Goal: Use online tool/utility: Utilize a website feature to perform a specific function

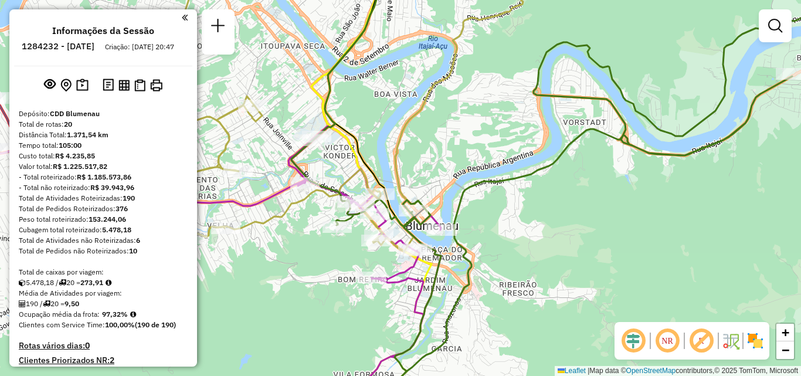
scroll to position [805, 0]
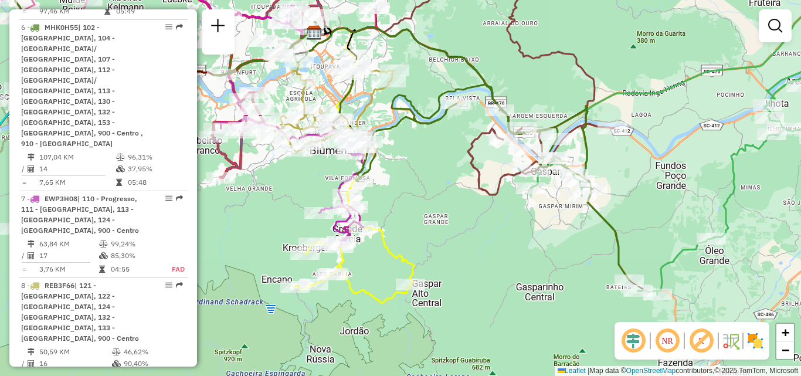
drag, startPoint x: 495, startPoint y: 223, endPoint x: 427, endPoint y: 201, distance: 71.4
click at [427, 201] on div "Janela de atendimento Grade de atendimento Capacidade Transportadoras Veículos …" at bounding box center [400, 188] width 801 height 376
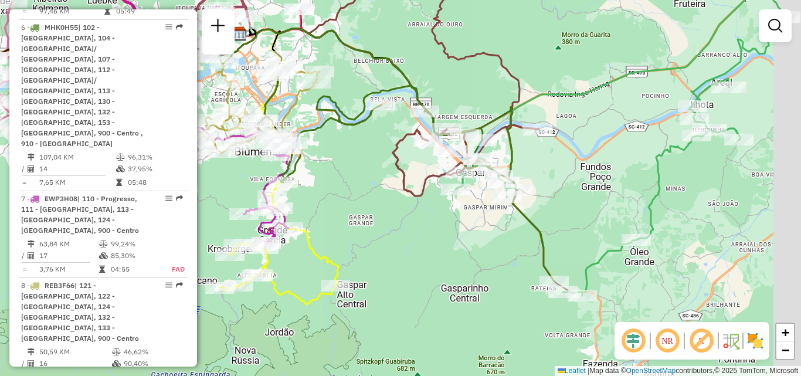
drag, startPoint x: 543, startPoint y: 225, endPoint x: 447, endPoint y: 242, distance: 97.7
click at [447, 242] on div "Janela de atendimento Grade de atendimento Capacidade Transportadoras Veículos …" at bounding box center [400, 188] width 801 height 376
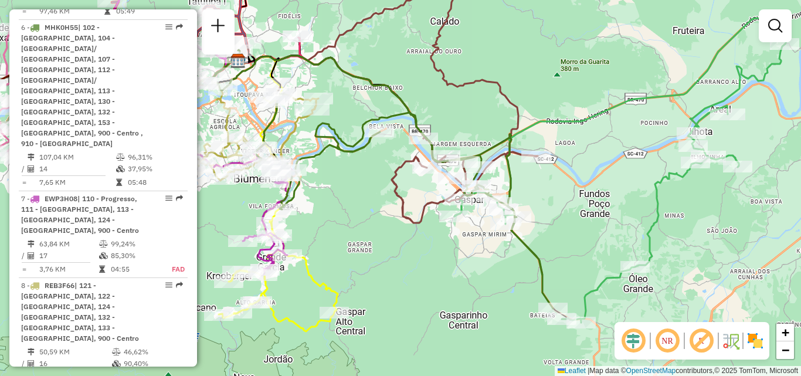
drag, startPoint x: 563, startPoint y: 201, endPoint x: 593, endPoint y: 216, distance: 33.8
click at [593, 216] on div "Janela de atendimento Grade de atendimento Capacidade Transportadoras Veículos …" at bounding box center [400, 188] width 801 height 376
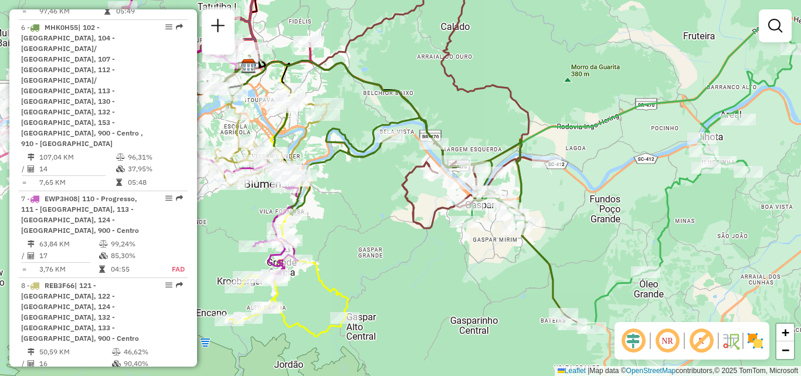
click at [590, 218] on div "Janela de atendimento Grade de atendimento Capacidade Transportadoras Veículos …" at bounding box center [400, 188] width 801 height 376
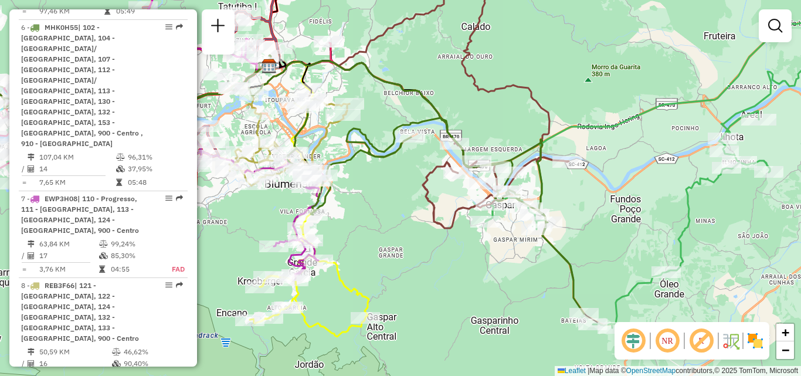
drag, startPoint x: 629, startPoint y: 225, endPoint x: 582, endPoint y: 227, distance: 46.4
click at [585, 227] on div "Janela de atendimento Grade de atendimento Capacidade Transportadoras Veículos …" at bounding box center [400, 188] width 801 height 376
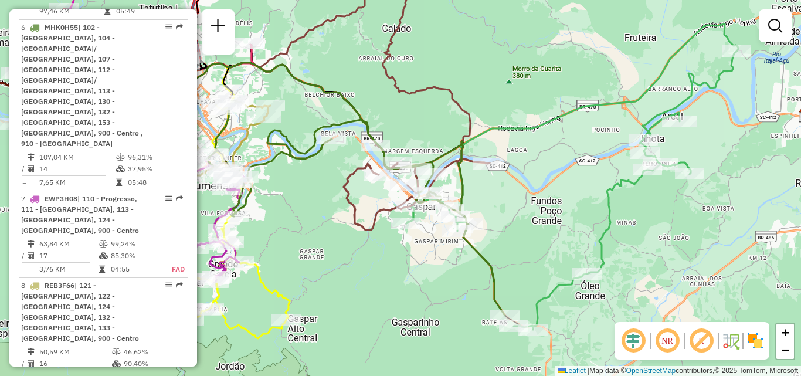
drag, startPoint x: 654, startPoint y: 210, endPoint x: 611, endPoint y: 213, distance: 42.9
click at [612, 213] on div "Janela de atendimento Grade de atendimento Capacidade Transportadoras Veículos …" at bounding box center [400, 188] width 801 height 376
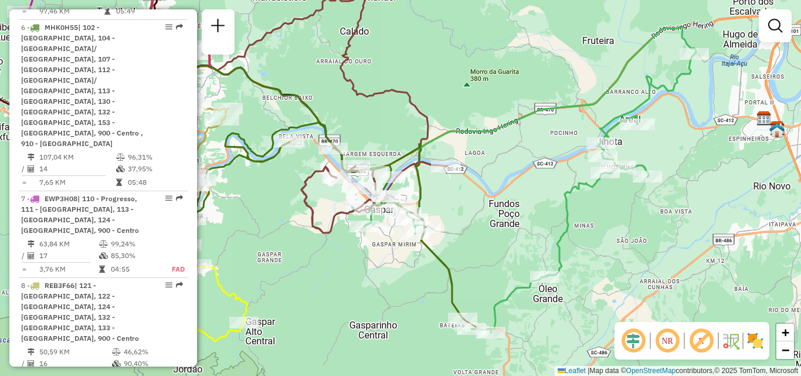
drag, startPoint x: 566, startPoint y: 198, endPoint x: 539, endPoint y: 202, distance: 27.4
click at [540, 202] on div "Janela de atendimento Grade de atendimento Capacidade Transportadoras Veículos …" at bounding box center [400, 188] width 801 height 376
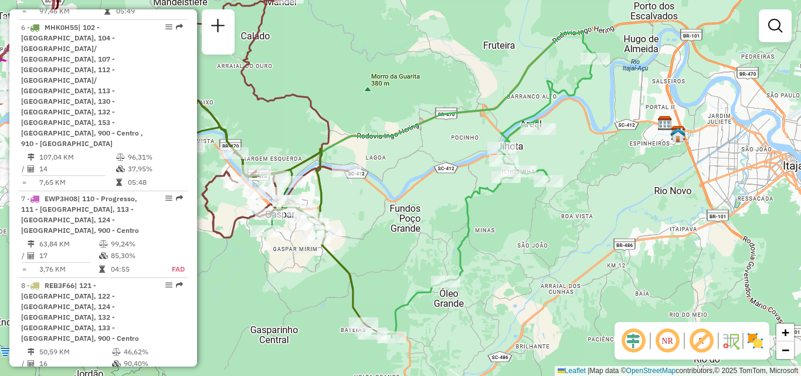
drag, startPoint x: 640, startPoint y: 164, endPoint x: 672, endPoint y: 148, distance: 35.7
click at [672, 148] on div "Janela de atendimento Grade de atendimento Capacidade Transportadoras Veículos …" at bounding box center [400, 188] width 801 height 376
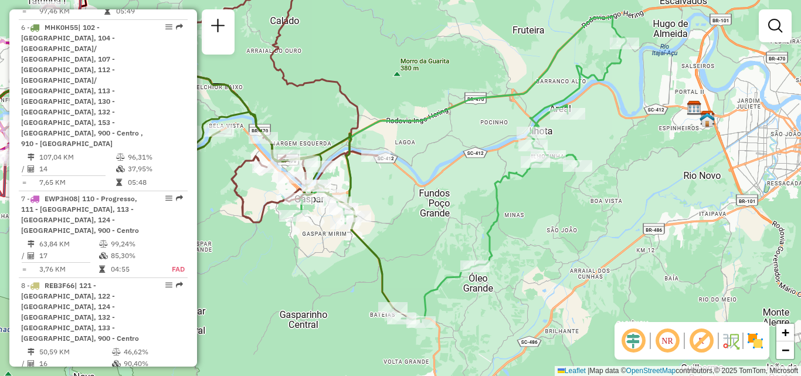
drag, startPoint x: 506, startPoint y: 230, endPoint x: 551, endPoint y: 215, distance: 47.8
click at [551, 215] on div "Janela de atendimento Grade de atendimento Capacidade Transportadoras Veículos …" at bounding box center [400, 188] width 801 height 376
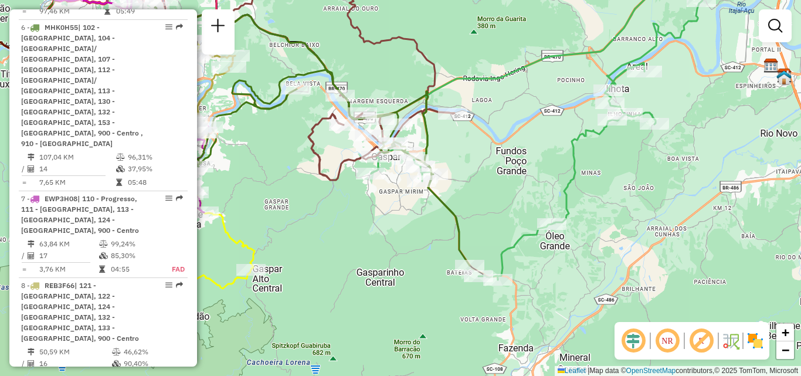
drag, startPoint x: 586, startPoint y: 181, endPoint x: 607, endPoint y: 168, distance: 24.4
click at [597, 173] on div "Janela de atendimento Grade de atendimento Capacidade Transportadoras Veículos …" at bounding box center [400, 188] width 801 height 376
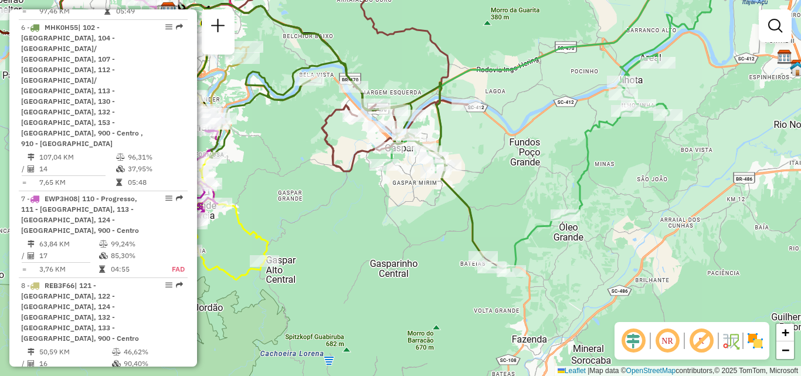
drag, startPoint x: 542, startPoint y: 200, endPoint x: 582, endPoint y: 163, distance: 54.8
click at [582, 163] on div "Janela de atendimento Grade de atendimento Capacidade Transportadoras Veículos …" at bounding box center [400, 188] width 801 height 376
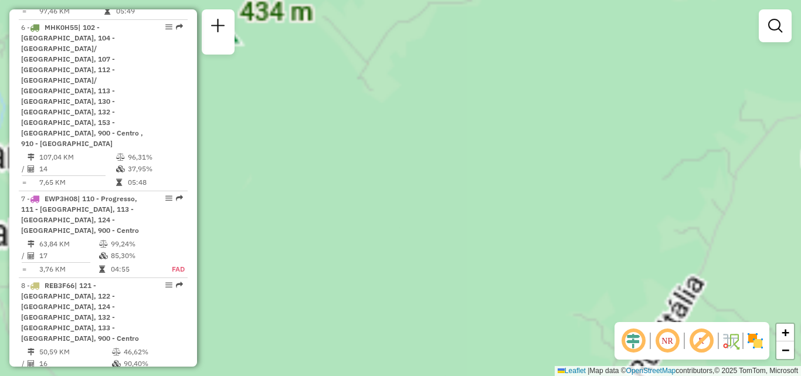
click at [491, 227] on div "Janela de atendimento Grade de atendimento Capacidade Transportadoras Veículos …" at bounding box center [400, 188] width 801 height 376
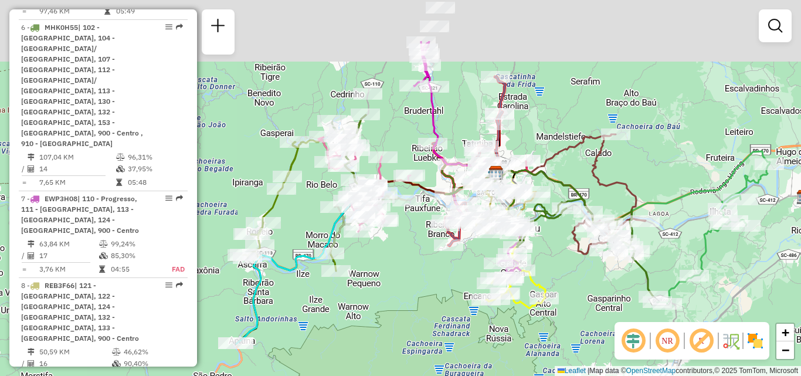
drag, startPoint x: 488, startPoint y: 198, endPoint x: 575, endPoint y: 279, distance: 119.1
click at [575, 279] on div "Janela de atendimento Grade de atendimento Capacidade Transportadoras Veículos …" at bounding box center [400, 188] width 801 height 376
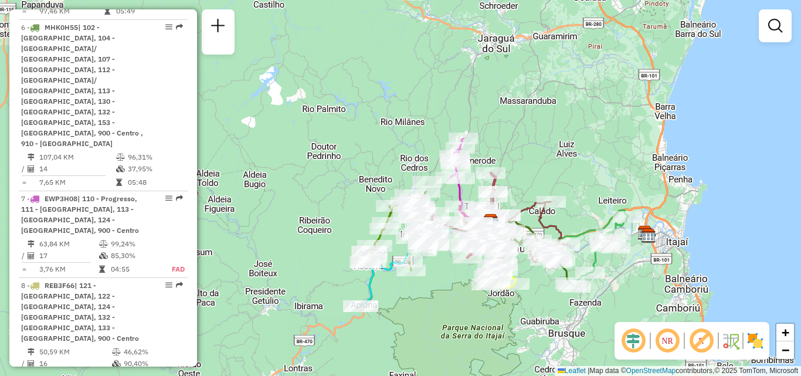
drag, startPoint x: 265, startPoint y: 300, endPoint x: 328, endPoint y: 300, distance: 63.3
click at [328, 300] on div "Janela de atendimento Grade de atendimento Capacidade Transportadoras Veículos …" at bounding box center [400, 188] width 801 height 376
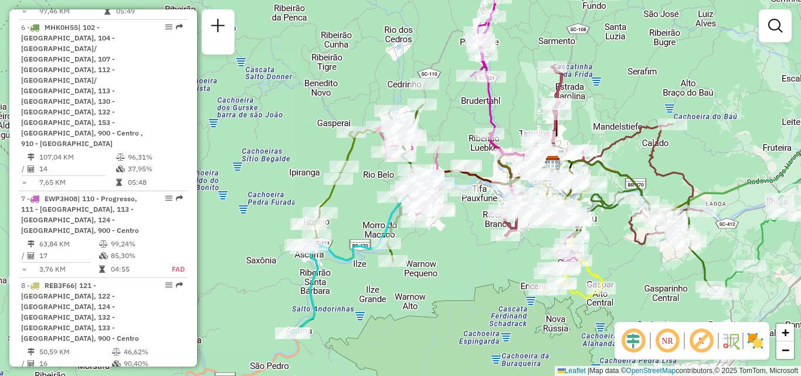
drag, startPoint x: 478, startPoint y: 267, endPoint x: 393, endPoint y: 281, distance: 85.6
click at [403, 280] on div "Janela de atendimento Grade de atendimento Capacidade Transportadoras Veículos …" at bounding box center [400, 188] width 801 height 376
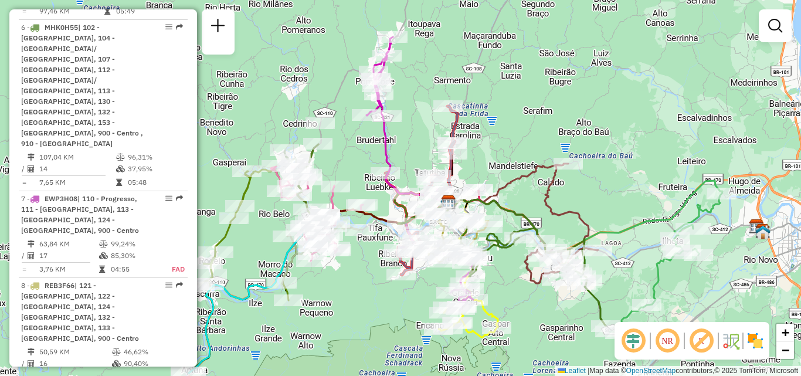
drag, startPoint x: 666, startPoint y: 162, endPoint x: 630, endPoint y: 182, distance: 40.9
click at [630, 182] on div "Janela de atendimento Grade de atendimento Capacidade Transportadoras Veículos …" at bounding box center [400, 188] width 801 height 376
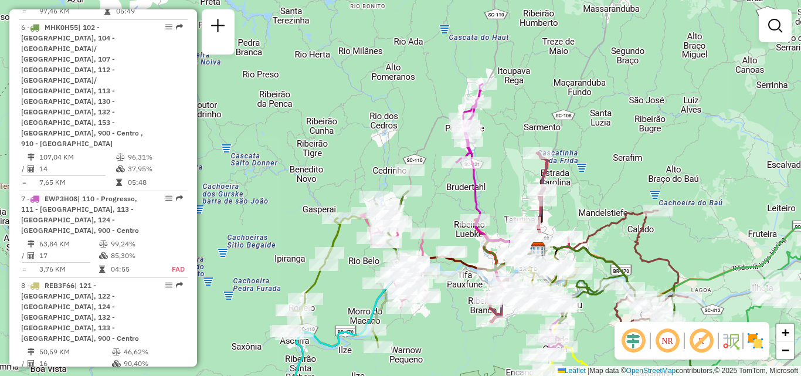
drag, startPoint x: 545, startPoint y: 104, endPoint x: 629, endPoint y: 147, distance: 93.9
click at [629, 147] on div "Janela de atendimento Grade de atendimento Capacidade Transportadoras Veículos …" at bounding box center [400, 188] width 801 height 376
